Goal: Task Accomplishment & Management: Complete application form

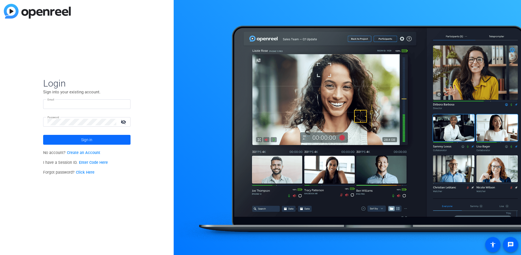
type input "[EMAIL_ADDRESS][PERSON_NAME][DOMAIN_NAME]"
click at [87, 139] on span "Sign in" at bounding box center [86, 140] width 11 height 14
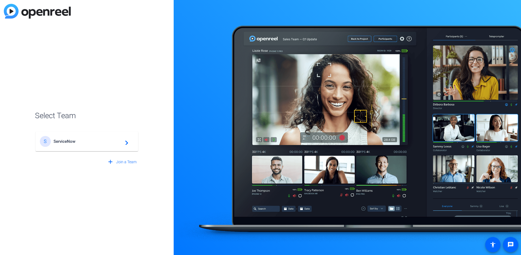
click at [88, 136] on div "S ServiceNow navigate_next" at bounding box center [87, 141] width 94 height 11
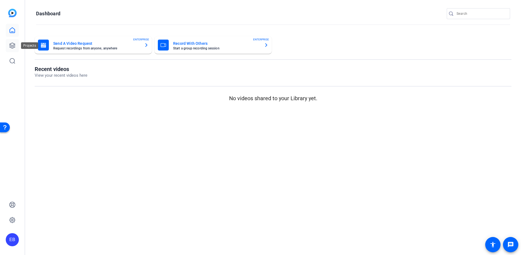
click at [12, 46] on icon at bounding box center [12, 45] width 7 height 7
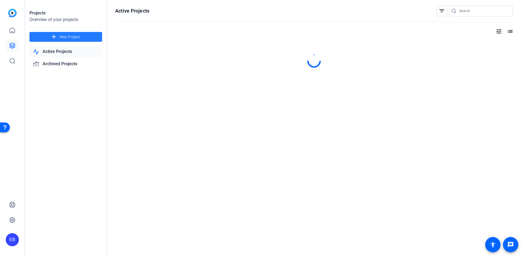
click at [61, 35] on span "New Project" at bounding box center [69, 37] width 20 height 6
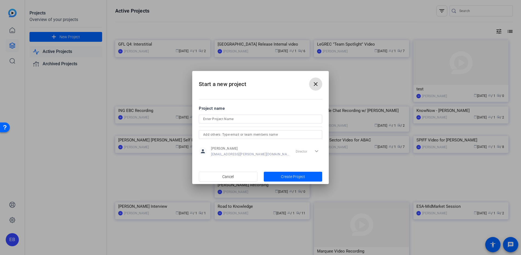
click at [235, 120] on input at bounding box center [260, 119] width 115 height 7
type input "GFL Cold Open"
click at [300, 179] on span "Create Project" at bounding box center [293, 177] width 24 height 6
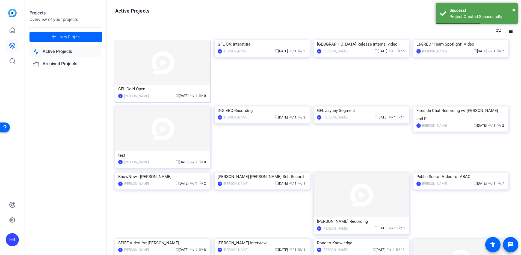
click at [183, 65] on img at bounding box center [162, 62] width 95 height 45
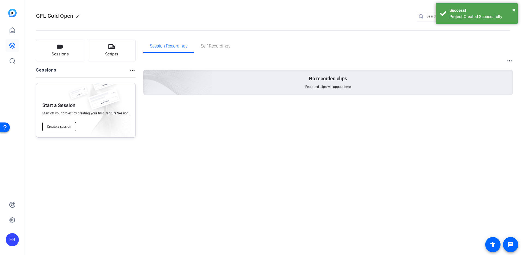
click at [63, 125] on span "Create a session" at bounding box center [59, 126] width 24 height 4
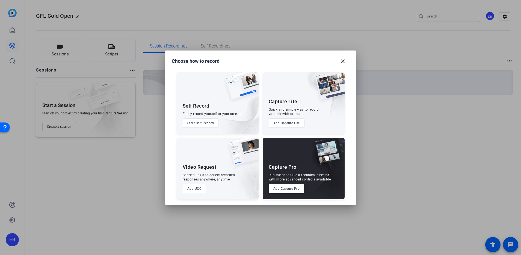
click at [285, 187] on button "Add Capture Pro" at bounding box center [287, 188] width 36 height 9
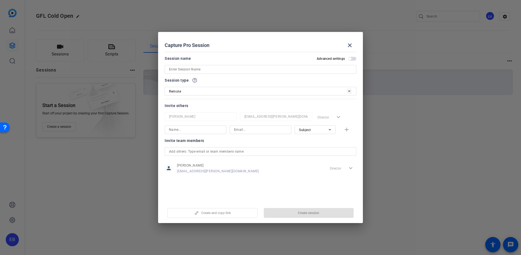
click at [194, 67] on input at bounding box center [260, 69] width 183 height 7
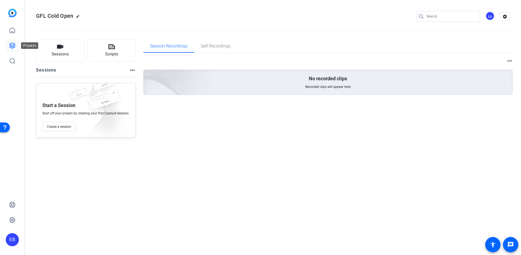
click at [12, 43] on icon at bounding box center [12, 45] width 5 height 5
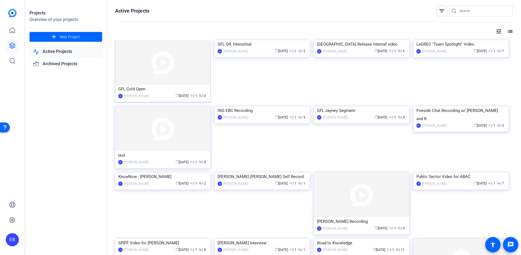
click at [179, 65] on img at bounding box center [162, 62] width 95 height 45
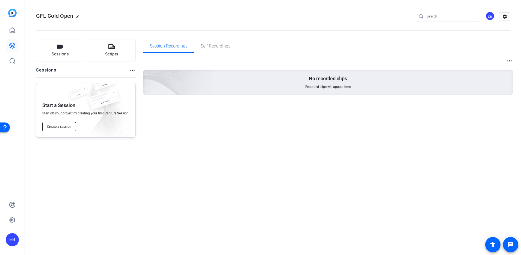
click at [61, 125] on span "Create a session" at bounding box center [59, 126] width 24 height 4
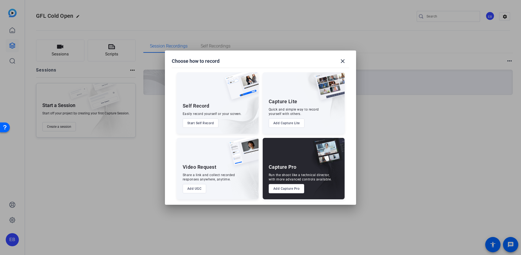
click at [287, 186] on button "Add Capture Pro" at bounding box center [287, 188] width 36 height 9
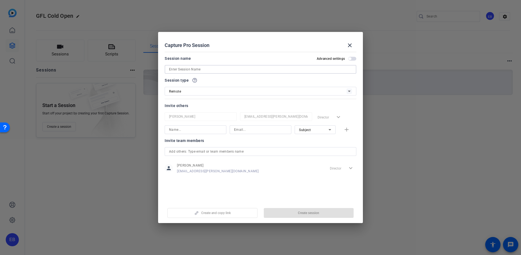
click at [183, 67] on input at bounding box center [260, 69] width 183 height 7
paste input "[PERSON_NAME]"
type input "[PERSON_NAME]"
click at [196, 132] on input at bounding box center [195, 129] width 53 height 7
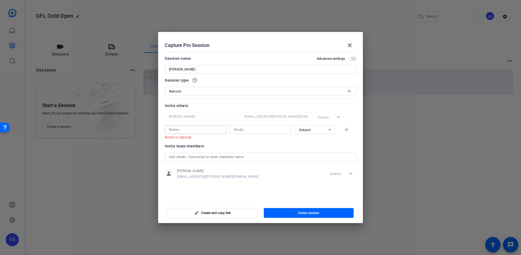
click at [182, 127] on input at bounding box center [195, 129] width 53 height 7
paste input "[PERSON_NAME]"
type input "[PERSON_NAME]"
click at [304, 132] on div "Subject" at bounding box center [313, 129] width 29 height 7
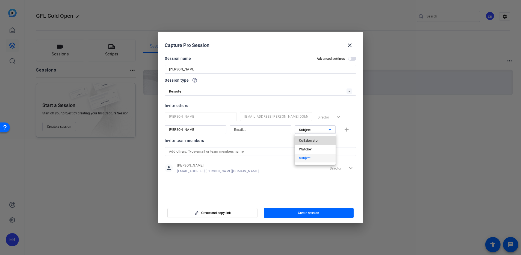
click at [314, 144] on mat-option "Collaborator" at bounding box center [314, 140] width 41 height 9
click at [258, 128] on input at bounding box center [260, 129] width 53 height 7
paste input "[PERSON_NAME][EMAIL_ADDRESS][PERSON_NAME][DOMAIN_NAME]"
type input "[PERSON_NAME][EMAIL_ADDRESS][PERSON_NAME][DOMAIN_NAME]"
click at [342, 132] on span "button" at bounding box center [347, 129] width 17 height 13
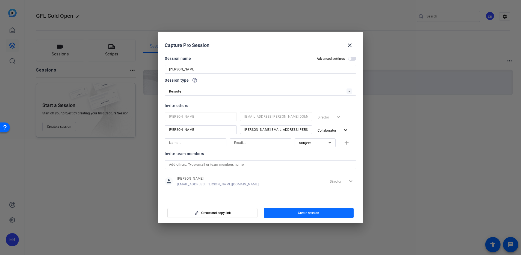
click at [299, 211] on span "Create session" at bounding box center [308, 213] width 21 height 4
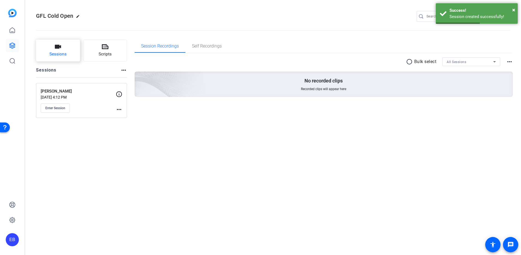
click at [57, 53] on span "Sessions" at bounding box center [57, 54] width 17 height 6
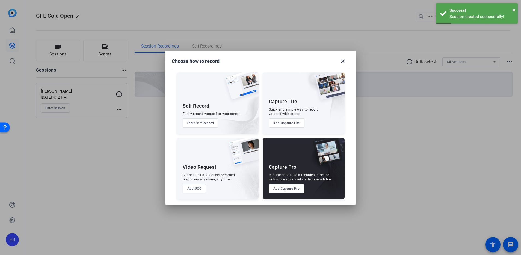
click at [291, 187] on button "Add Capture Pro" at bounding box center [287, 188] width 36 height 9
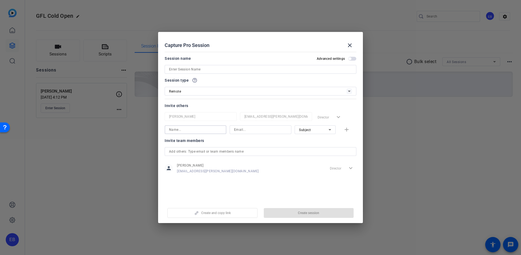
click at [195, 129] on input at bounding box center [195, 129] width 53 height 7
paste input "[PERSON_NAME][EMAIL_ADDRESS][PERSON_NAME][DOMAIN_NAME]"
type input "[PERSON_NAME][EMAIL_ADDRESS][PERSON_NAME][DOMAIN_NAME]"
click at [263, 129] on input at bounding box center [260, 129] width 53 height 7
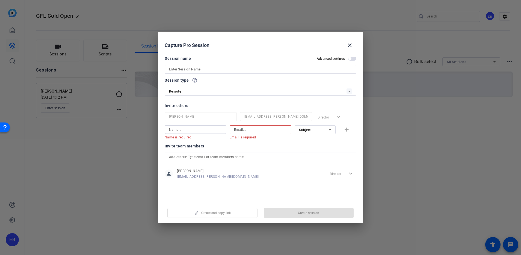
click at [248, 130] on input at bounding box center [260, 129] width 53 height 7
paste input "[PERSON_NAME][EMAIL_ADDRESS][PERSON_NAME][DOMAIN_NAME]"
type input "[PERSON_NAME][EMAIL_ADDRESS][PERSON_NAME][DOMAIN_NAME]"
click at [204, 130] on input at bounding box center [195, 129] width 53 height 7
paste input "[PERSON_NAME][EMAIL_ADDRESS][PERSON_NAME][DOMAIN_NAME]"
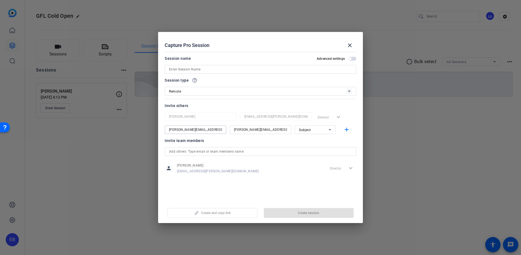
drag, startPoint x: 193, startPoint y: 131, endPoint x: 256, endPoint y: 132, distance: 63.0
click at [256, 132] on div "[PERSON_NAME][EMAIL_ADDRESS][PERSON_NAME][DOMAIN_NAME] [PERSON_NAME][DOMAIN_NAM…" at bounding box center [261, 129] width 192 height 9
click at [180, 129] on input "[PERSON_NAME].[PERSON_NAME]" at bounding box center [195, 129] width 53 height 7
type input "[PERSON_NAME]"
click at [318, 131] on div "Subject" at bounding box center [313, 129] width 29 height 7
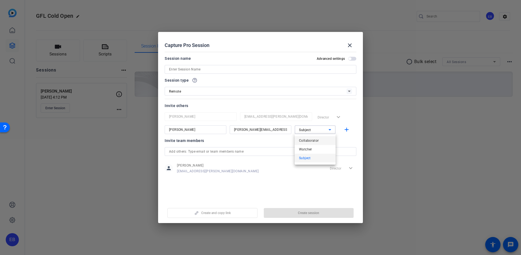
click at [319, 143] on mat-option "Collaborator" at bounding box center [314, 140] width 41 height 9
click at [201, 72] on input at bounding box center [260, 69] width 183 height 7
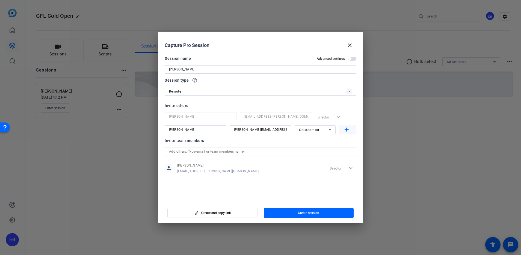
type input "[PERSON_NAME]"
click at [349, 129] on mat-icon "add" at bounding box center [346, 129] width 7 height 7
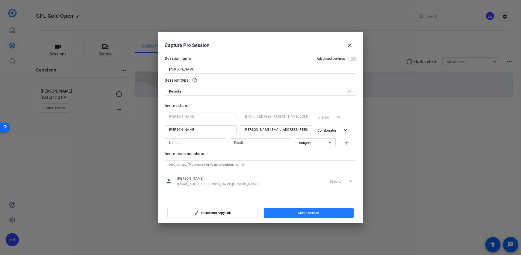
click at [321, 215] on span "button" at bounding box center [309, 212] width 90 height 13
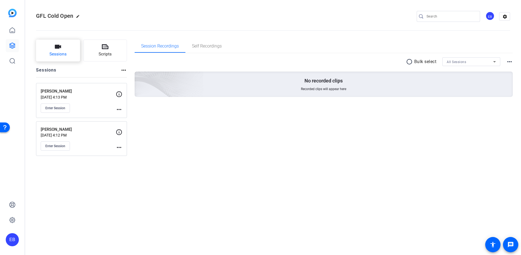
click at [75, 55] on button "Sessions" at bounding box center [58, 51] width 44 height 22
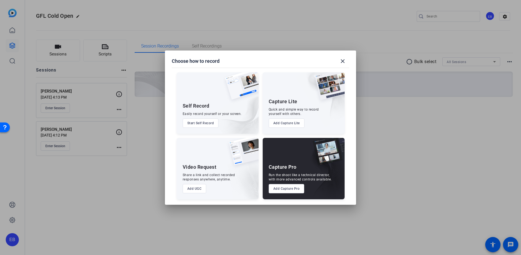
click at [278, 193] on button "Add Capture Pro" at bounding box center [287, 188] width 36 height 9
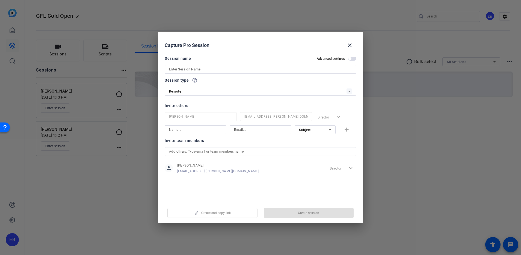
click at [246, 127] on input at bounding box center [260, 129] width 53 height 7
paste input "[PERSON_NAME][EMAIL_ADDRESS][PERSON_NAME][DOMAIN_NAME]"
type input "[PERSON_NAME][EMAIL_ADDRESS][PERSON_NAME][DOMAIN_NAME]"
click at [206, 128] on input at bounding box center [195, 129] width 53 height 7
paste input "[PERSON_NAME][EMAIL_ADDRESS][PERSON_NAME][DOMAIN_NAME]"
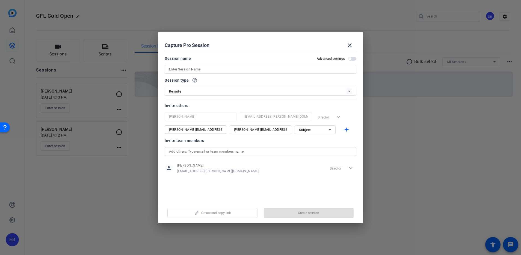
drag, startPoint x: 193, startPoint y: 127, endPoint x: 252, endPoint y: 130, distance: 59.3
click at [252, 131] on div "[PERSON_NAME][EMAIL_ADDRESS][PERSON_NAME][DOMAIN_NAME] [PERSON_NAME][DOMAIN_NAM…" at bounding box center [261, 129] width 192 height 9
click at [181, 129] on input "[PERSON_NAME].[PERSON_NAME]" at bounding box center [195, 129] width 53 height 7
type input "[PERSON_NAME]"
click at [194, 69] on input at bounding box center [260, 69] width 183 height 7
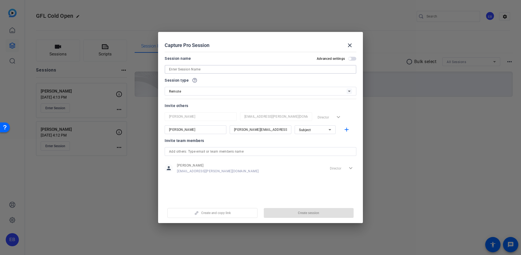
paste input "Jeddah [PERSON_NAME]"
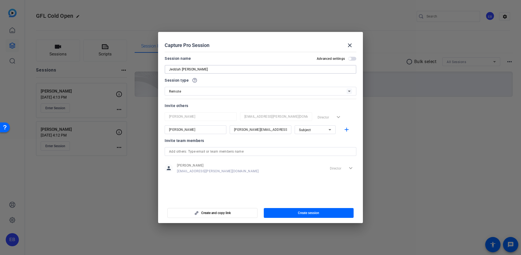
type input "Jeddah [PERSON_NAME]"
click at [332, 129] on icon at bounding box center [329, 129] width 7 height 7
click at [320, 140] on mat-option "Collaborator" at bounding box center [314, 140] width 41 height 9
drag, startPoint x: 345, startPoint y: 129, endPoint x: 347, endPoint y: 155, distance: 26.5
click at [345, 129] on mat-icon "add" at bounding box center [346, 129] width 7 height 7
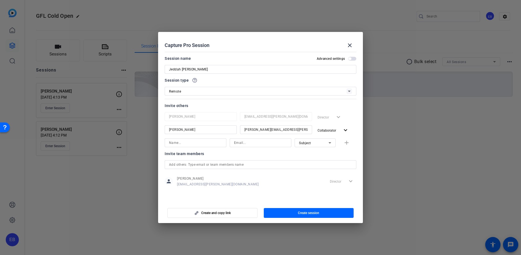
drag, startPoint x: 317, startPoint y: 212, endPoint x: 320, endPoint y: 214, distance: 3.9
click at [317, 212] on span "Create session" at bounding box center [308, 213] width 21 height 4
